Goal: Communication & Community: Answer question/provide support

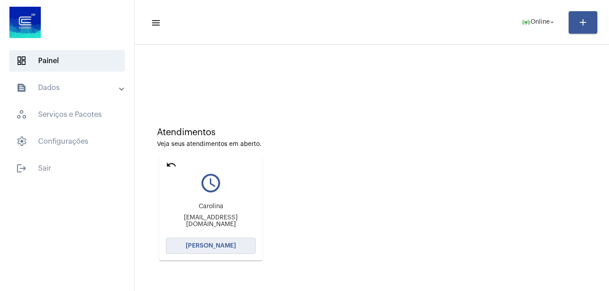
click at [226, 246] on span "Abrir Chamada" at bounding box center [211, 246] width 50 height 6
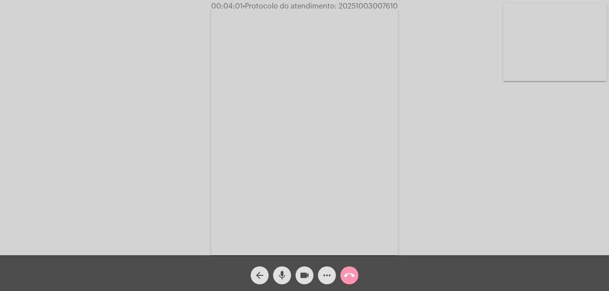
click at [326, 276] on mat-icon "more_horiz" at bounding box center [326, 275] width 11 height 11
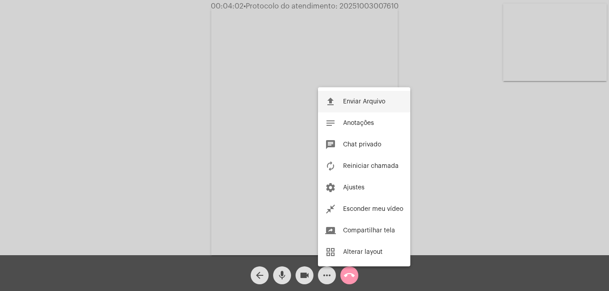
click at [358, 100] on span "Enviar Arquivo" at bounding box center [364, 102] width 42 height 6
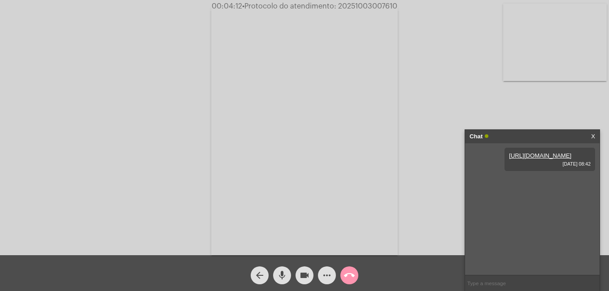
click at [548, 159] on link "https://neft-transfer-bucket.s3.amazonaws.com/temp-d74fbf2c-3d54-82ee-8aee-40a1…" at bounding box center [540, 155] width 62 height 7
drag, startPoint x: 339, startPoint y: 4, endPoint x: 396, endPoint y: 8, distance: 57.1
click at [396, 8] on span "• Protocolo do atendimento: 20251003007610" at bounding box center [320, 6] width 155 height 7
copy span "20251003007610"
click at [543, 185] on link "https://neft-transfer-bucket.s3.amazonaws.com/temp-f55baa67-3046-df0d-c08f-1269…" at bounding box center [524, 181] width 62 height 7
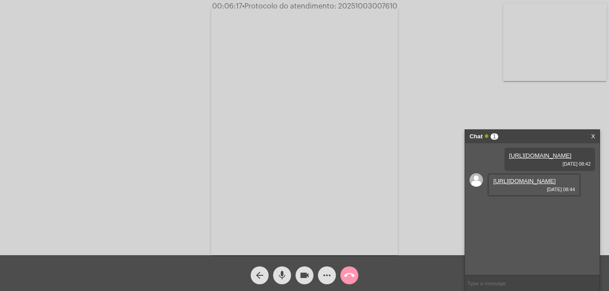
click at [259, 250] on video at bounding box center [304, 131] width 187 height 249
click at [525, 210] on link "https://neft-transfer-bucket.s3.amazonaws.com/temp-1ae78606-b66f-f182-88be-3018…" at bounding box center [524, 207] width 62 height 7
click at [556, 210] on link "https://neft-transfer-bucket.s3.amazonaws.com/temp-1ae78606-b66f-f182-88be-3018…" at bounding box center [524, 207] width 62 height 7
click at [574, 78] on div "Acessando Câmera e Microfone..." at bounding box center [304, 129] width 607 height 256
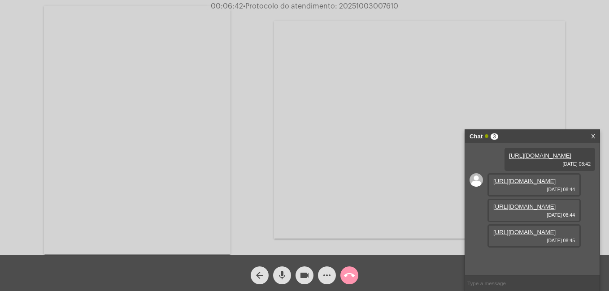
click at [248, 94] on div "Acessando Câmera e Microfone..." at bounding box center [304, 129] width 607 height 256
click at [586, 95] on div "Acessando Câmera e Microfone..." at bounding box center [304, 129] width 607 height 256
click at [241, 212] on div "Acessando Câmera e Microfone..." at bounding box center [304, 129] width 607 height 256
drag, startPoint x: 575, startPoint y: 93, endPoint x: 547, endPoint y: 112, distance: 33.5
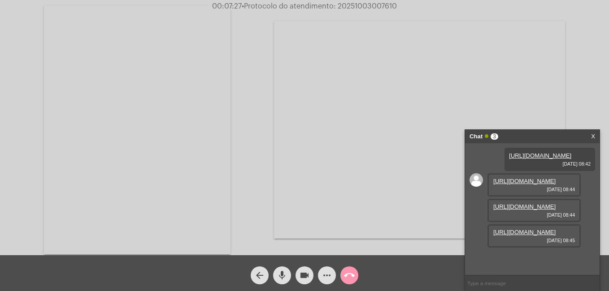
click at [575, 93] on div "Acessando Câmera e Microfone..." at bounding box center [304, 129] width 607 height 256
click at [306, 276] on mat-icon "videocam" at bounding box center [304, 275] width 11 height 11
click at [321, 275] on mat-icon "more_horiz" at bounding box center [326, 275] width 11 height 11
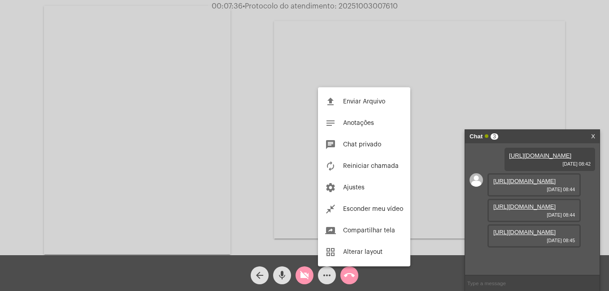
click at [350, 273] on div at bounding box center [304, 145] width 609 height 291
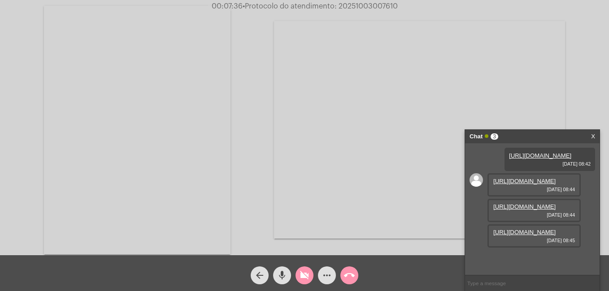
click at [349, 277] on mat-icon "call_end" at bounding box center [349, 275] width 11 height 11
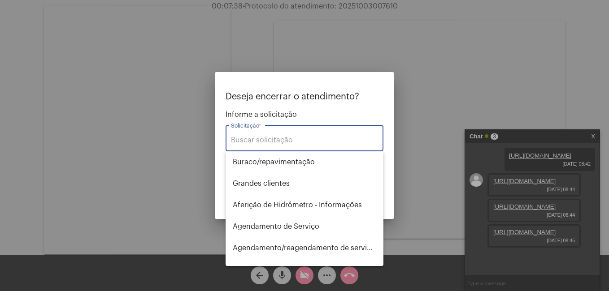
click at [280, 143] on input "Solicitação *" at bounding box center [304, 140] width 147 height 8
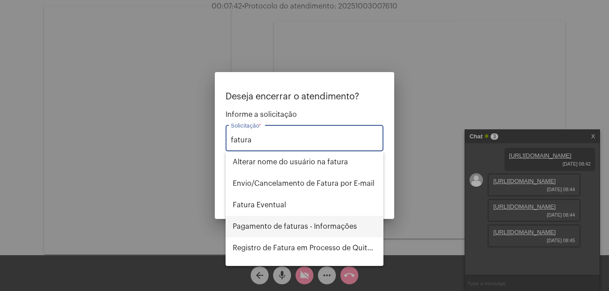
click at [263, 226] on span "Pagamento de faturas - Informações" at bounding box center [304, 227] width 143 height 22
type input "Pagamento de faturas - Informações"
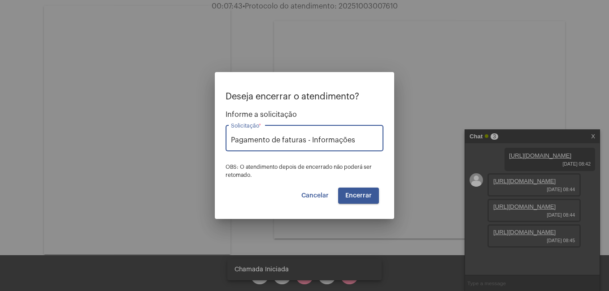
click at [349, 194] on span "Encerrar" at bounding box center [358, 196] width 26 height 6
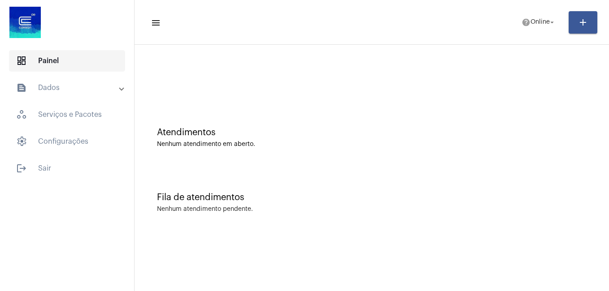
click at [62, 67] on span "dashboard Painel" at bounding box center [67, 61] width 116 height 22
click at [58, 61] on span "dashboard Painel" at bounding box center [67, 61] width 116 height 22
click at [67, 88] on mat-panel-title "text_snippet_outlined Dados" at bounding box center [68, 87] width 104 height 11
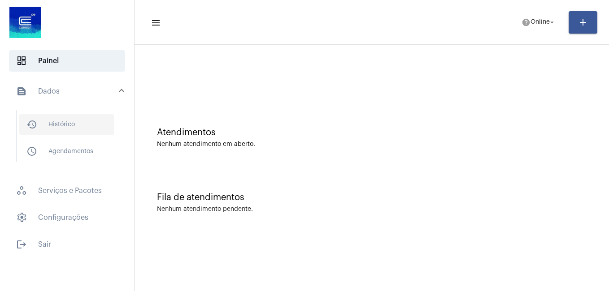
click at [61, 126] on span "history_outlined Histórico" at bounding box center [66, 125] width 95 height 22
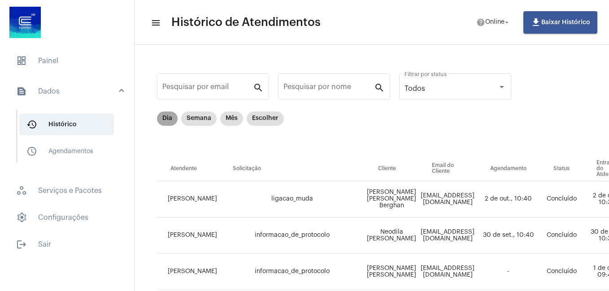
click at [169, 120] on mat-chip "Dia" at bounding box center [167, 119] width 21 height 14
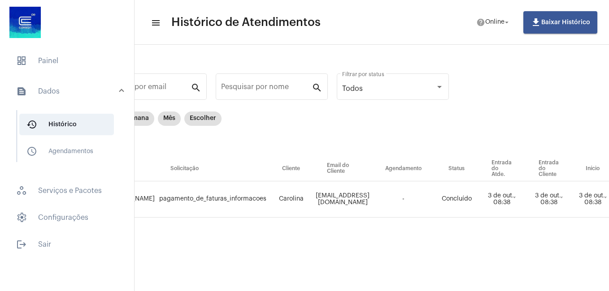
scroll to position [0, 39]
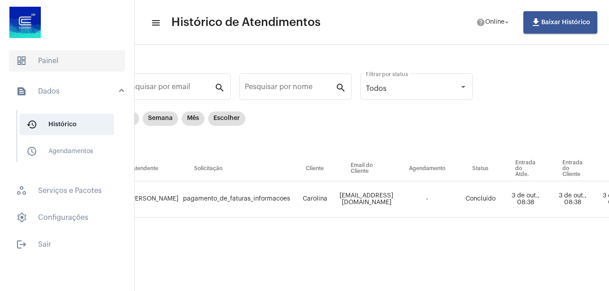
click at [68, 64] on span "dashboard Painel" at bounding box center [67, 61] width 116 height 22
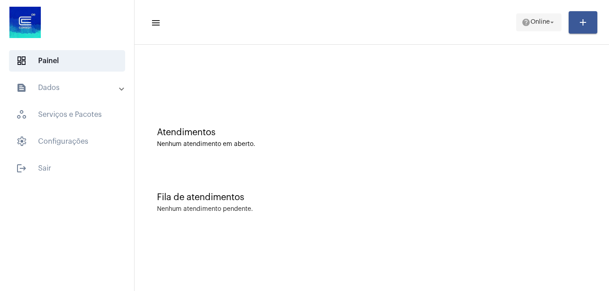
click at [540, 25] on span "Online" at bounding box center [539, 22] width 19 height 6
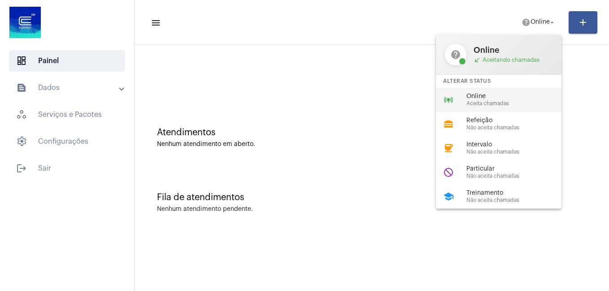
click at [506, 96] on span "Online" at bounding box center [517, 96] width 102 height 7
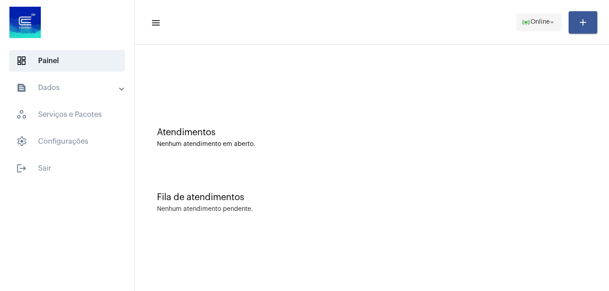
click at [517, 21] on button "online_prediction Online arrow_drop_down" at bounding box center [538, 22] width 45 height 18
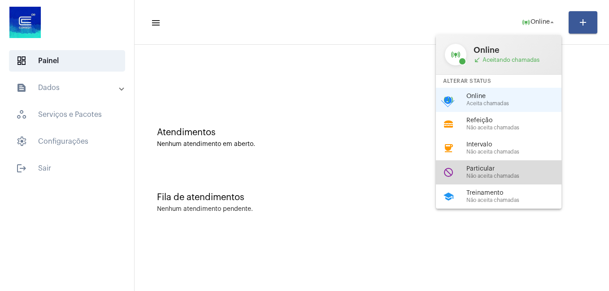
click at [500, 165] on div "do_not_disturb Particular Não aceita chamadas" at bounding box center [506, 173] width 140 height 24
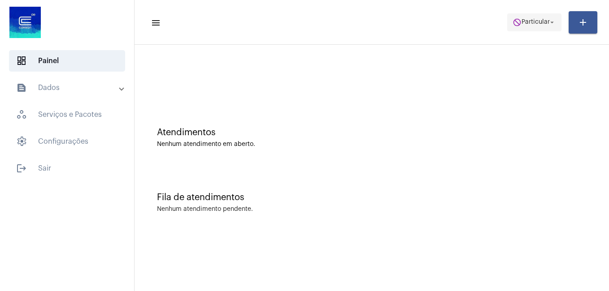
click at [544, 22] on span "Particular" at bounding box center [535, 22] width 28 height 6
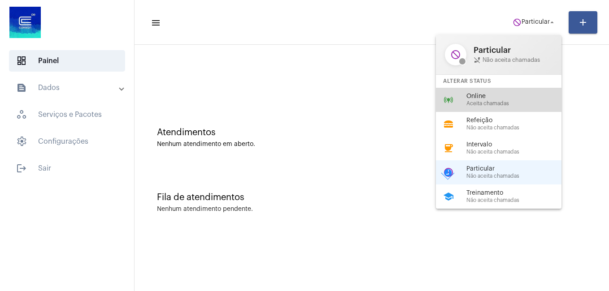
click at [484, 95] on span "Online" at bounding box center [517, 96] width 102 height 7
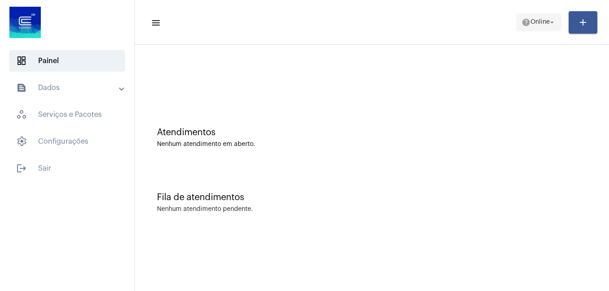
click at [533, 22] on span "Online" at bounding box center [539, 22] width 19 height 6
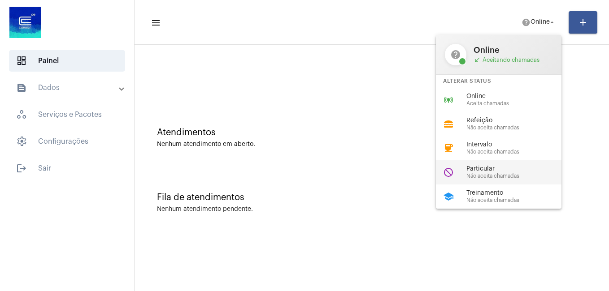
click at [486, 171] on span "Particular" at bounding box center [517, 169] width 102 height 7
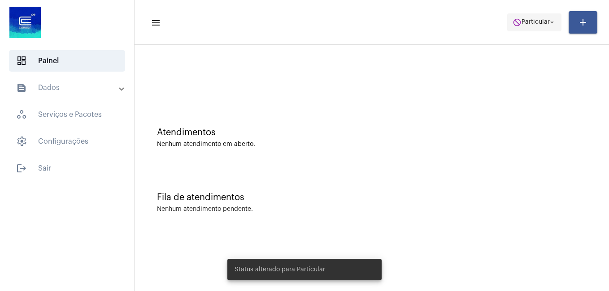
click at [521, 19] on span "Particular" at bounding box center [535, 22] width 28 height 6
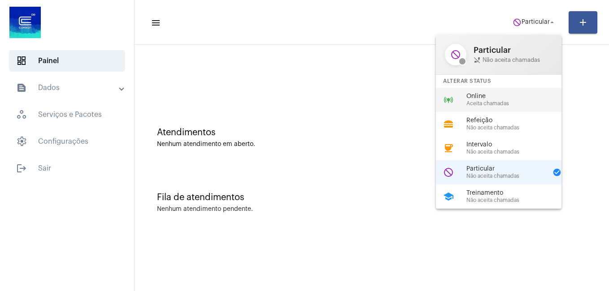
click at [479, 104] on span "Aceita chamadas" at bounding box center [517, 104] width 102 height 6
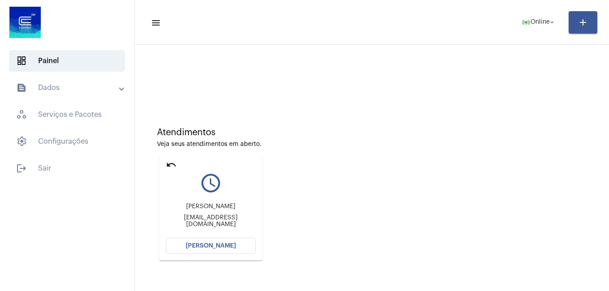
click at [217, 245] on span "[PERSON_NAME]" at bounding box center [211, 246] width 50 height 6
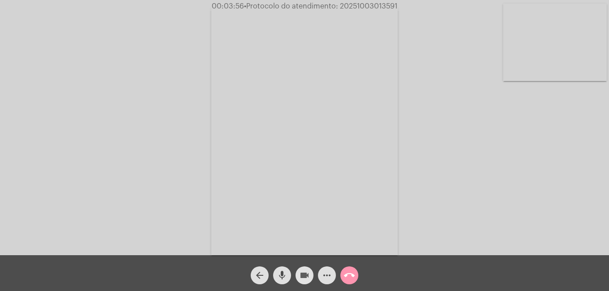
click at [302, 276] on mat-icon "videocam" at bounding box center [304, 275] width 11 height 11
click at [287, 275] on mat-icon "mic" at bounding box center [282, 275] width 11 height 11
click at [285, 277] on mat-icon "mic_off" at bounding box center [282, 275] width 11 height 11
click at [305, 278] on mat-icon "videocam_off" at bounding box center [304, 275] width 11 height 11
click at [281, 270] on span "mic" at bounding box center [282, 276] width 11 height 18
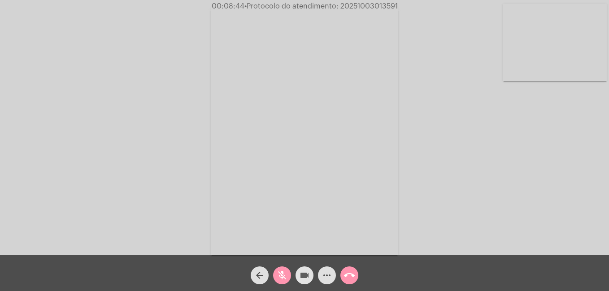
click at [308, 276] on mat-icon "videocam" at bounding box center [304, 275] width 11 height 11
click at [284, 274] on mat-icon "mic_off" at bounding box center [282, 275] width 11 height 11
click at [304, 277] on mat-icon "videocam_off" at bounding box center [304, 275] width 11 height 11
drag, startPoint x: 343, startPoint y: 6, endPoint x: 399, endPoint y: 8, distance: 55.2
click at [399, 8] on span "00:14:49 • Protocolo do atendimento: 20251003013591" at bounding box center [304, 6] width 191 height 9
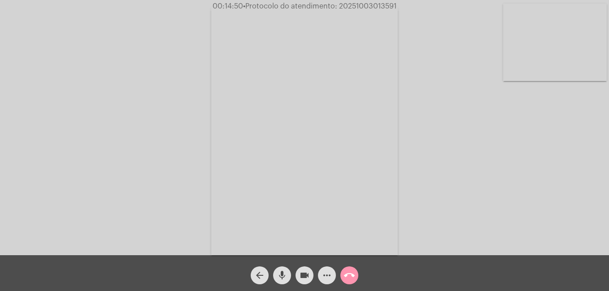
copy span "20251003013591"
click at [426, 238] on div "Acessando Câmera e Microfone..." at bounding box center [304, 130] width 607 height 256
click at [327, 276] on mat-icon "more_horiz" at bounding box center [326, 275] width 11 height 11
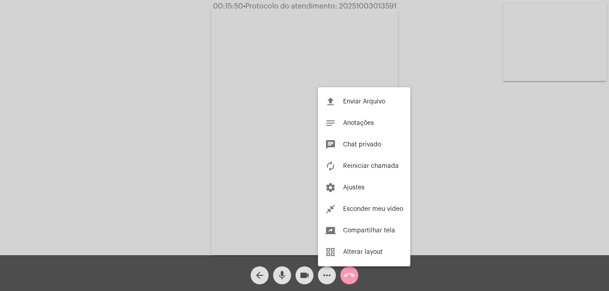
click at [289, 6] on div at bounding box center [304, 145] width 609 height 291
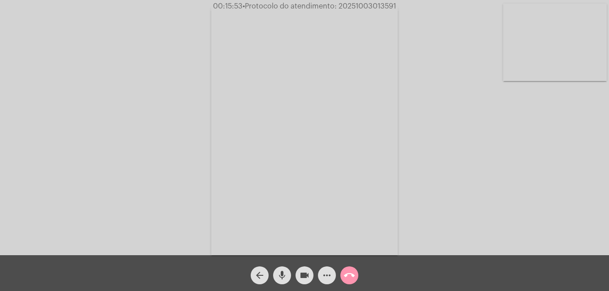
drag, startPoint x: 338, startPoint y: 5, endPoint x: 396, endPoint y: 9, distance: 58.5
click at [396, 9] on span "• Protocolo do atendimento: 20251003013591" at bounding box center [319, 6] width 153 height 7
copy span "20251003013591"
click at [327, 276] on mat-icon "more_horiz" at bounding box center [326, 275] width 11 height 11
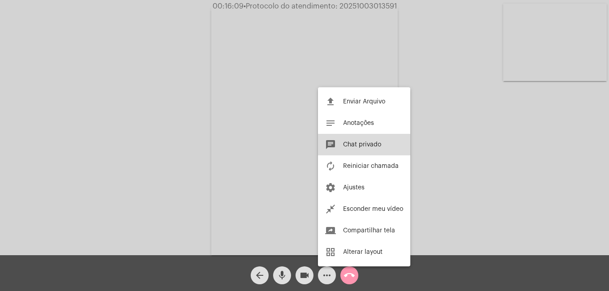
click at [356, 145] on span "Chat privado" at bounding box center [362, 145] width 38 height 6
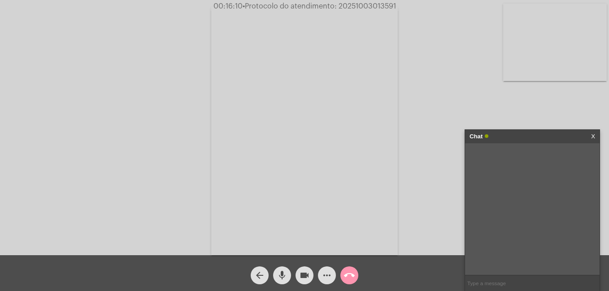
click at [484, 283] on input "text" at bounding box center [532, 284] width 135 height 16
paste input "20251003013591"
type input "20251003013591"
click at [438, 225] on div "Acessando Câmera e Microfone..." at bounding box center [304, 130] width 607 height 256
click at [427, 182] on div "Acessando Câmera e Microfone..." at bounding box center [304, 130] width 607 height 256
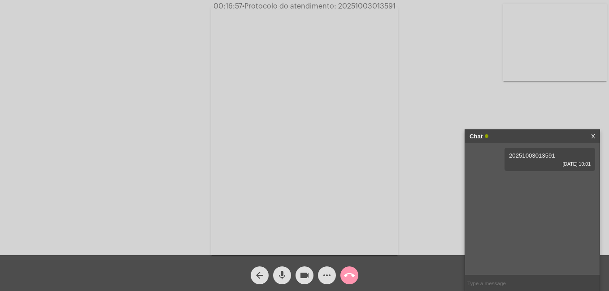
click at [455, 112] on div "Acessando Câmera e Microfone..." at bounding box center [304, 130] width 607 height 256
click at [307, 275] on mat-icon "videocam" at bounding box center [304, 275] width 11 height 11
click at [289, 276] on button "mic" at bounding box center [282, 276] width 18 height 18
click at [288, 281] on button "mic_off" at bounding box center [282, 276] width 18 height 18
click at [285, 276] on mat-icon "mic" at bounding box center [282, 275] width 11 height 11
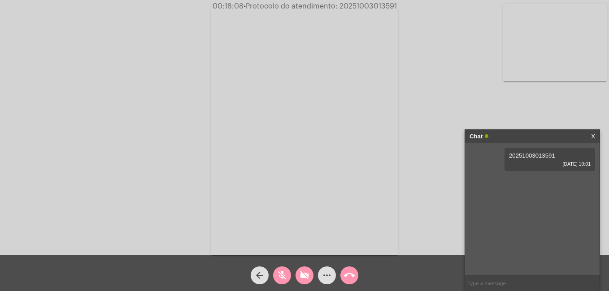
click at [284, 277] on mat-icon "mic_off" at bounding box center [282, 275] width 11 height 11
click at [304, 280] on mat-icon "videocam_off" at bounding box center [304, 275] width 11 height 11
click at [413, 119] on div "Acessando Câmera e Microfone..." at bounding box center [304, 130] width 607 height 256
click at [351, 277] on mat-icon "call_end" at bounding box center [349, 275] width 11 height 11
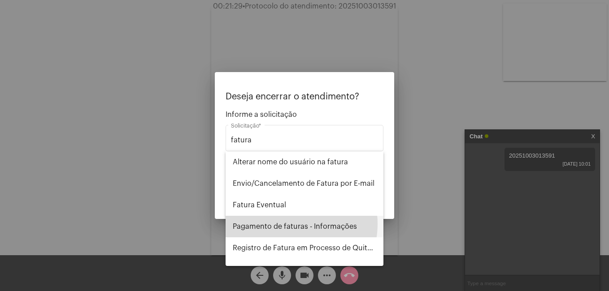
click at [285, 224] on span "Pagamento de faturas - Informações" at bounding box center [304, 227] width 143 height 22
type input "Pagamento de faturas - Informações"
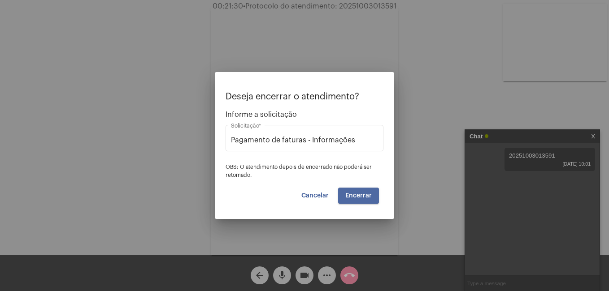
click at [364, 197] on span "Encerrar" at bounding box center [358, 196] width 26 height 6
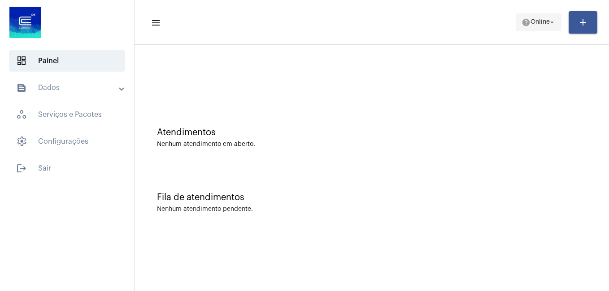
click at [531, 23] on span "Online" at bounding box center [539, 22] width 19 height 6
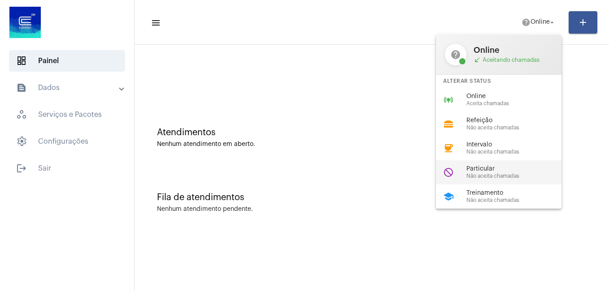
click at [484, 166] on span "Particular" at bounding box center [517, 169] width 102 height 7
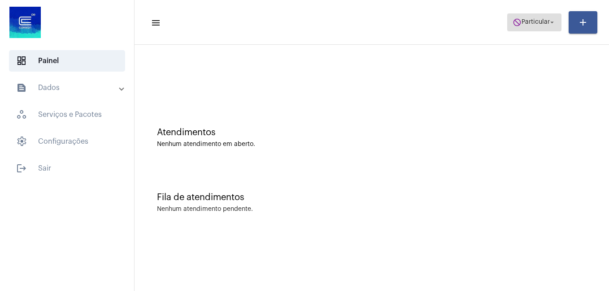
click at [521, 19] on span "do_not_disturb Particular arrow_drop_down" at bounding box center [533, 22] width 43 height 16
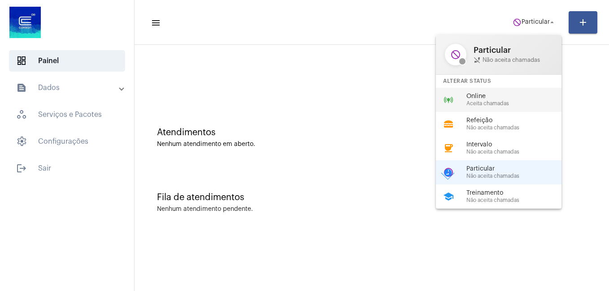
click at [483, 100] on div "Online Aceita chamadas" at bounding box center [517, 99] width 102 height 13
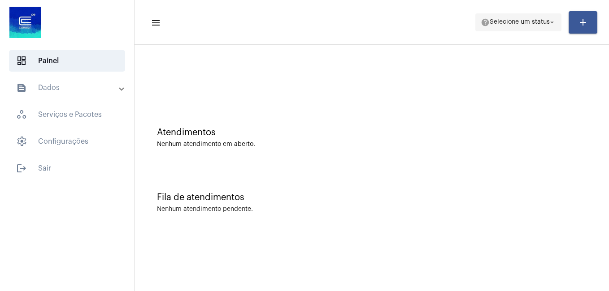
click at [487, 27] on span "help Selecione um status arrow_drop_down" at bounding box center [518, 22] width 75 height 16
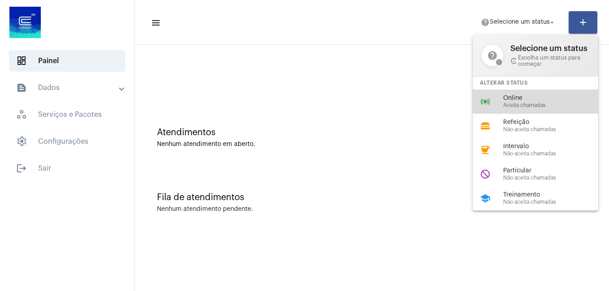
click at [510, 95] on span "Online" at bounding box center [554, 98] width 102 height 7
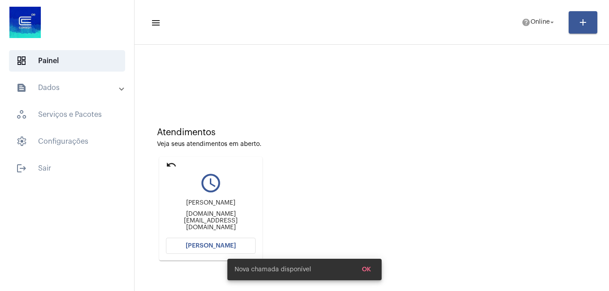
click at [194, 247] on span "[PERSON_NAME]" at bounding box center [211, 246] width 50 height 6
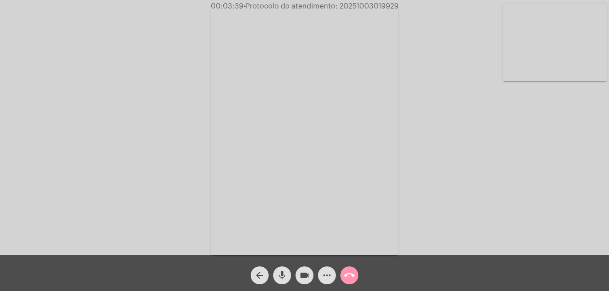
click at [304, 279] on mat-icon "videocam" at bounding box center [304, 275] width 11 height 11
click at [281, 276] on mat-icon "mic" at bounding box center [282, 275] width 11 height 11
click at [281, 280] on mat-icon "mic_off" at bounding box center [282, 275] width 11 height 11
click at [306, 275] on mat-icon "videocam_off" at bounding box center [304, 275] width 11 height 11
click at [281, 279] on mat-icon "mic" at bounding box center [282, 275] width 11 height 11
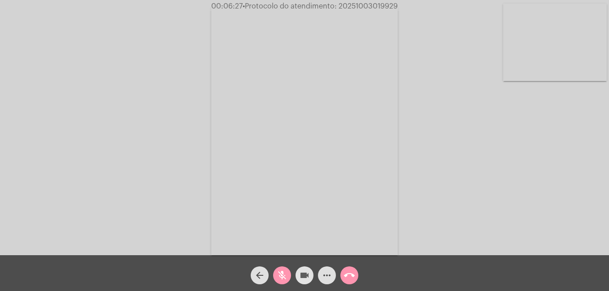
click at [300, 278] on mat-icon "videocam" at bounding box center [304, 275] width 11 height 11
click at [281, 278] on mat-icon "mic_off" at bounding box center [282, 275] width 11 height 11
click at [281, 278] on mat-icon "mic" at bounding box center [282, 275] width 11 height 11
click at [278, 269] on span "mic_off" at bounding box center [282, 276] width 11 height 18
click at [281, 273] on mat-icon "mic" at bounding box center [282, 275] width 11 height 11
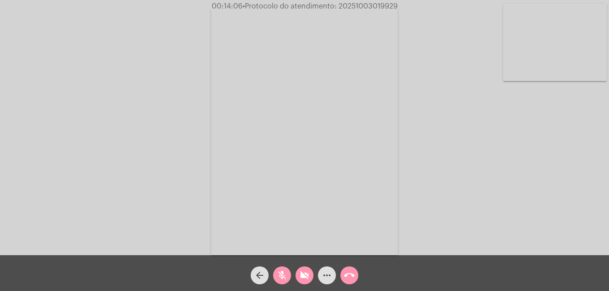
click at [281, 277] on mat-icon "mic_off" at bounding box center [282, 275] width 11 height 11
click at [281, 277] on mat-icon "mic" at bounding box center [282, 275] width 11 height 11
click at [282, 281] on mat-icon "mic_off" at bounding box center [282, 275] width 11 height 11
click at [299, 279] on button "videocam_off" at bounding box center [304, 276] width 18 height 18
drag, startPoint x: 337, startPoint y: 4, endPoint x: 400, endPoint y: 7, distance: 62.8
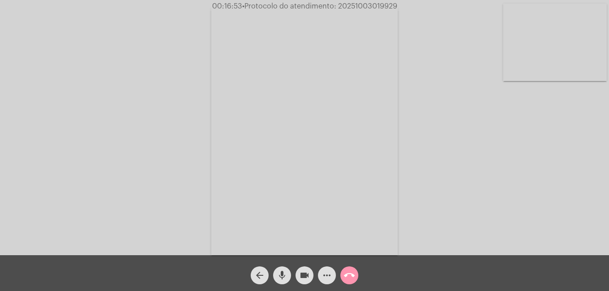
click at [400, 7] on span "00:16:53 • Protocolo do atendimento: 20251003019929" at bounding box center [304, 6] width 192 height 9
copy span "20251003019929"
click at [318, 8] on span "• Protocolo do atendimento: 20251003019929" at bounding box center [319, 6] width 155 height 7
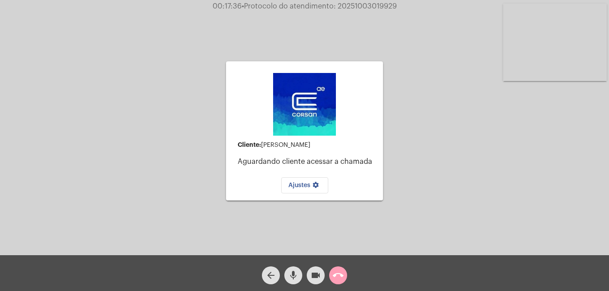
click at [331, 277] on button "call_end" at bounding box center [338, 276] width 18 height 18
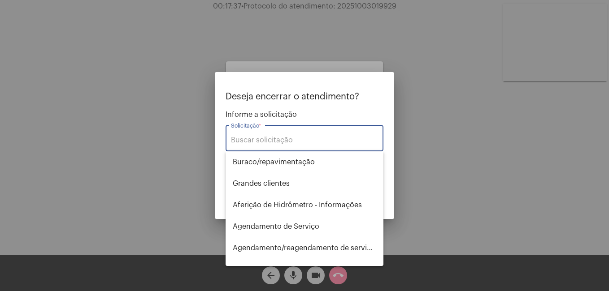
click at [267, 140] on input "Solicitação *" at bounding box center [304, 140] width 147 height 8
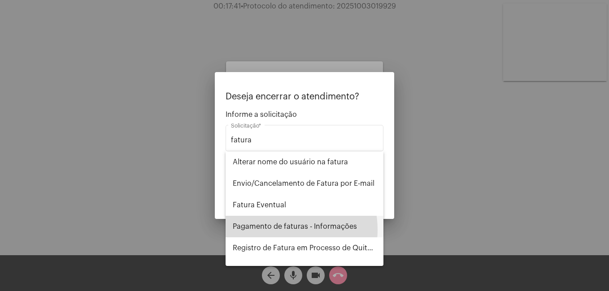
click at [276, 230] on span "Pagamento de faturas - Informações" at bounding box center [304, 227] width 143 height 22
type input "Pagamento de faturas - Informações"
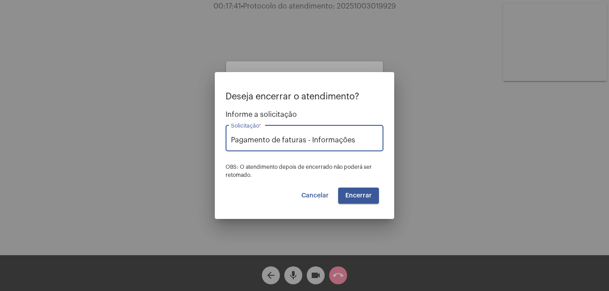
click at [370, 199] on span "Encerrar" at bounding box center [358, 196] width 26 height 6
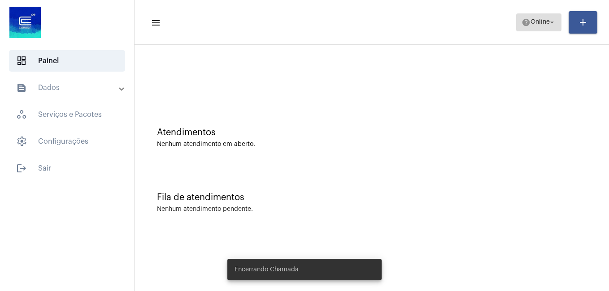
click at [525, 17] on span "help Online arrow_drop_down" at bounding box center [538, 22] width 35 height 16
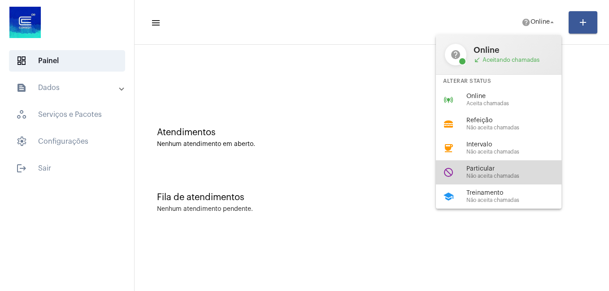
click at [489, 169] on span "Particular" at bounding box center [517, 169] width 102 height 7
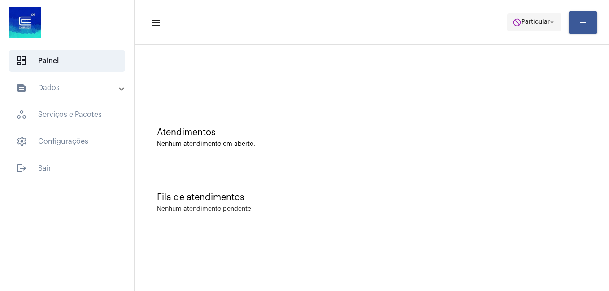
click at [521, 22] on span "Particular" at bounding box center [535, 22] width 28 height 6
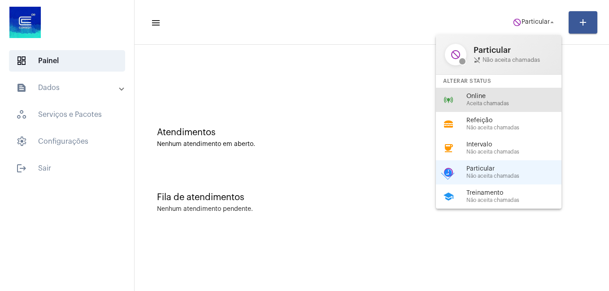
click at [483, 99] on span "Online" at bounding box center [517, 96] width 102 height 7
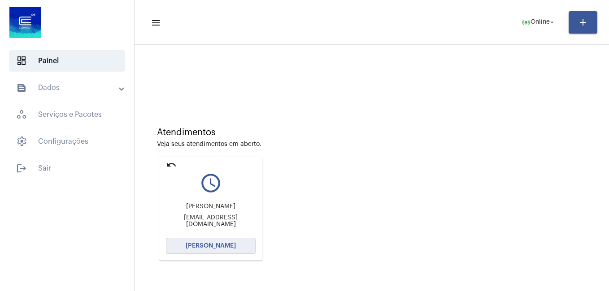
click at [204, 244] on span "[PERSON_NAME]" at bounding box center [211, 246] width 50 height 6
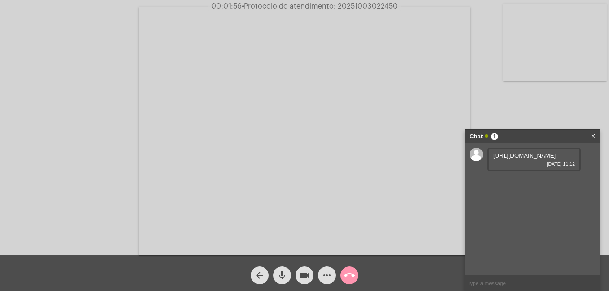
click at [502, 159] on link "https://neft-transfer-bucket.s3.amazonaws.com/temp-5ccf811f-73ef-0675-90c9-6161…" at bounding box center [524, 155] width 62 height 7
click at [202, 234] on video at bounding box center [305, 131] width 332 height 249
click at [522, 185] on link "https://neft-transfer-bucket.s3.amazonaws.com/temp-f6ca99bd-6467-9c7c-8c8e-3c6a…" at bounding box center [524, 181] width 62 height 7
drag, startPoint x: 337, startPoint y: 6, endPoint x: 399, endPoint y: 10, distance: 62.5
click at [399, 10] on span "00:16:39 • Protocolo do atendimento: 20251003022450" at bounding box center [305, 6] width 194 height 9
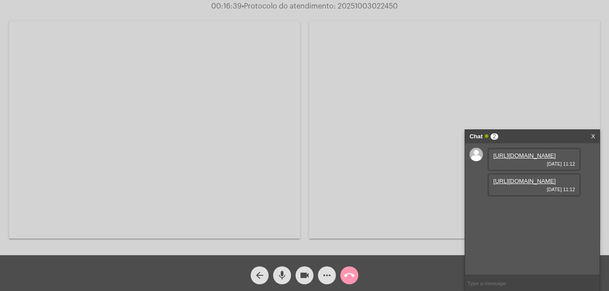
copy span "20251003022450"
click at [304, 277] on mat-icon "videocam" at bounding box center [304, 275] width 11 height 11
click at [344, 277] on mat-icon "call_end" at bounding box center [349, 275] width 11 height 11
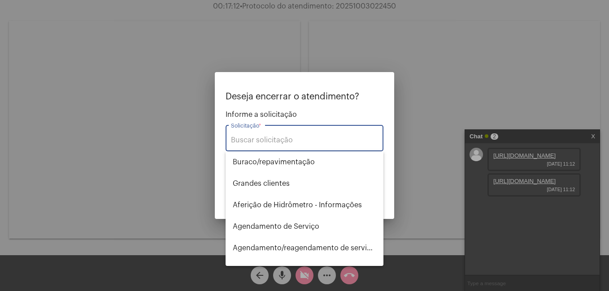
click at [245, 139] on input "Solicitação *" at bounding box center [304, 140] width 147 height 8
type input "i"
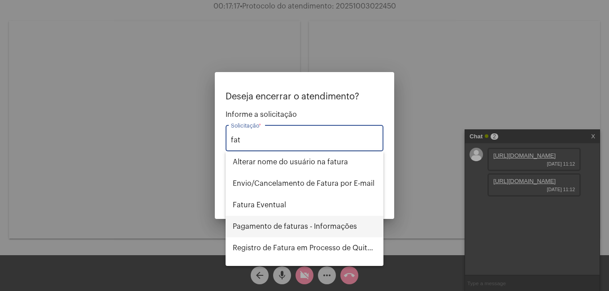
click at [290, 225] on span "Pagamento de faturas - Informações" at bounding box center [304, 227] width 143 height 22
type input "Pagamento de faturas - Informações"
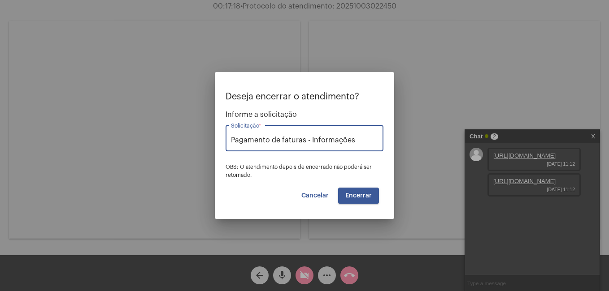
click at [372, 191] on button "Encerrar" at bounding box center [358, 196] width 41 height 16
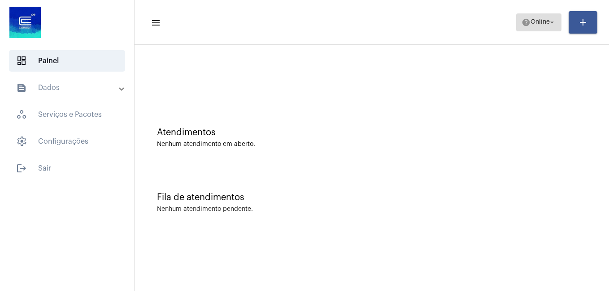
click at [552, 25] on mat-icon "arrow_drop_down" at bounding box center [552, 22] width 8 height 8
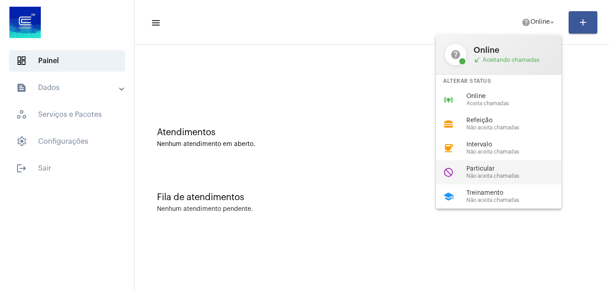
click at [491, 170] on span "Particular" at bounding box center [517, 169] width 102 height 7
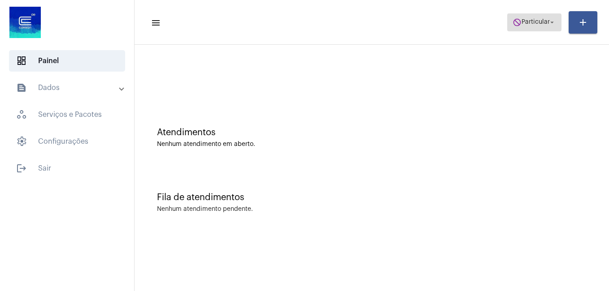
click at [520, 17] on span "do_not_disturb Particular arrow_drop_down" at bounding box center [533, 22] width 43 height 16
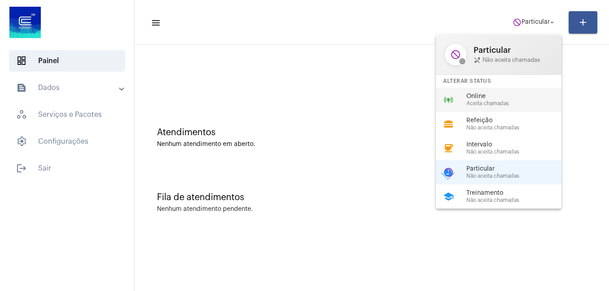
click at [483, 99] on span "Online" at bounding box center [517, 96] width 102 height 7
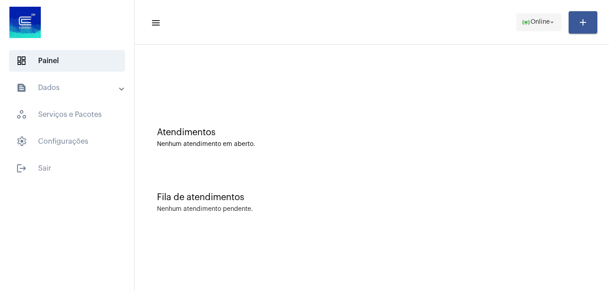
click at [521, 22] on mat-icon "online_prediction" at bounding box center [525, 22] width 9 height 9
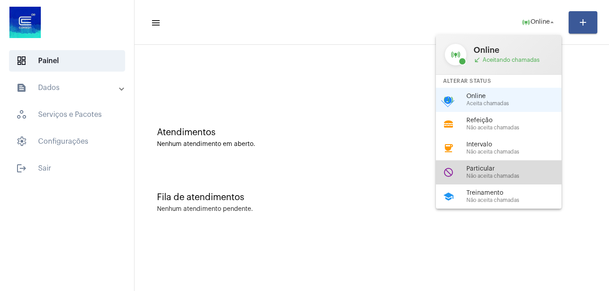
click at [478, 166] on span "Particular" at bounding box center [517, 169] width 102 height 7
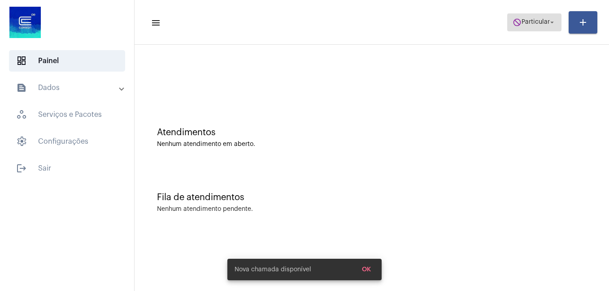
click at [516, 21] on mat-icon "do_not_disturb" at bounding box center [516, 22] width 9 height 9
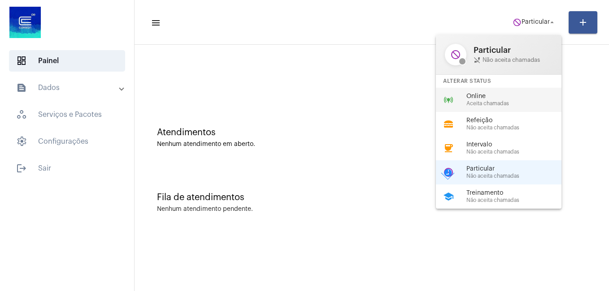
click at [473, 94] on span "Online" at bounding box center [517, 96] width 102 height 7
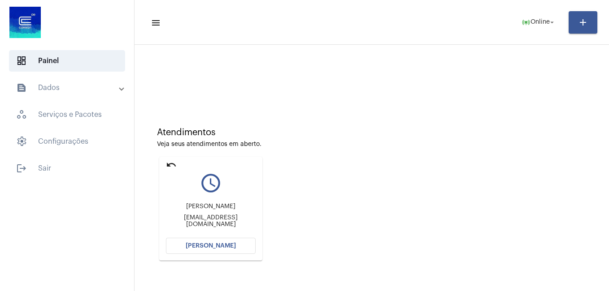
click at [173, 165] on mat-icon "undo" at bounding box center [171, 165] width 11 height 11
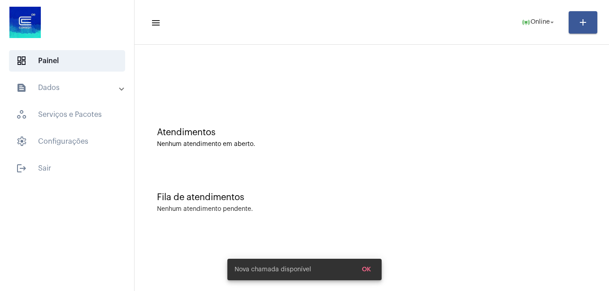
click at [170, 163] on div "Atendimentos Nenhum atendimento em aberto." at bounding box center [371, 133] width 465 height 65
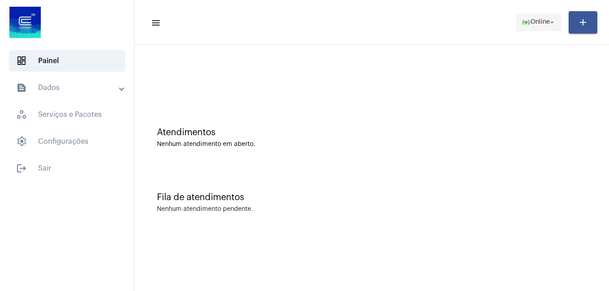
click at [545, 21] on span "Online" at bounding box center [539, 22] width 19 height 6
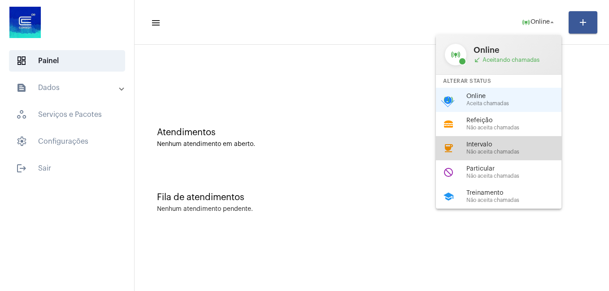
click at [487, 149] on span "Não aceita chamadas" at bounding box center [517, 152] width 102 height 6
